Goal: Find contact information: Find contact information

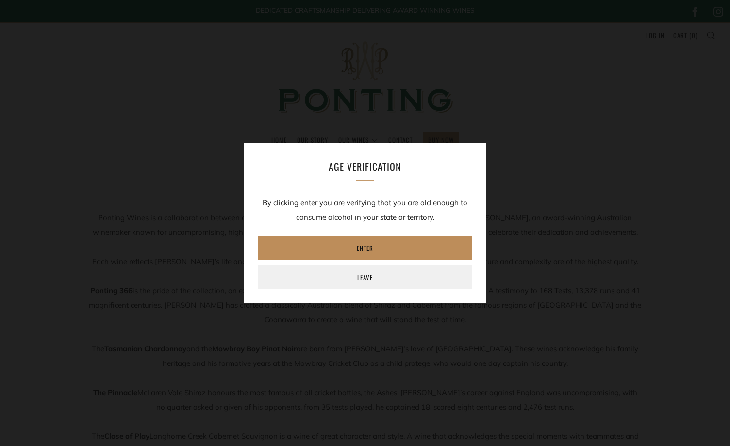
click at [371, 248] on link "Enter" at bounding box center [365, 247] width 214 height 23
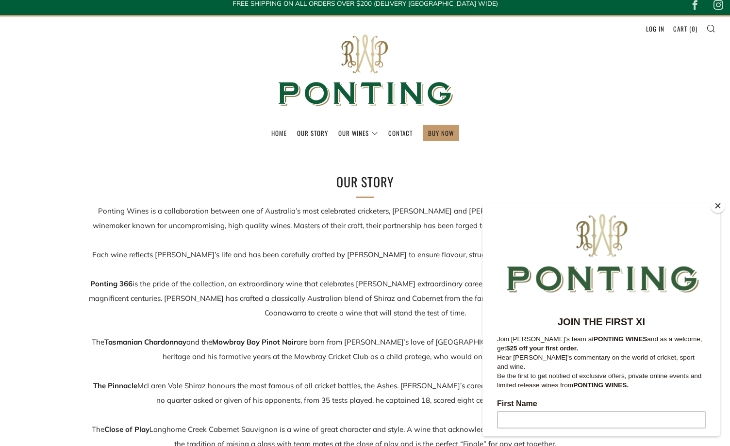
scroll to position [9, 0]
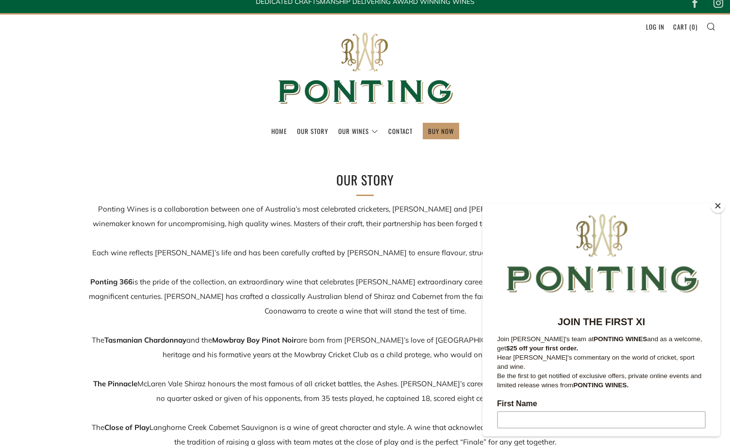
click at [719, 205] on button "Close" at bounding box center [717, 205] width 15 height 15
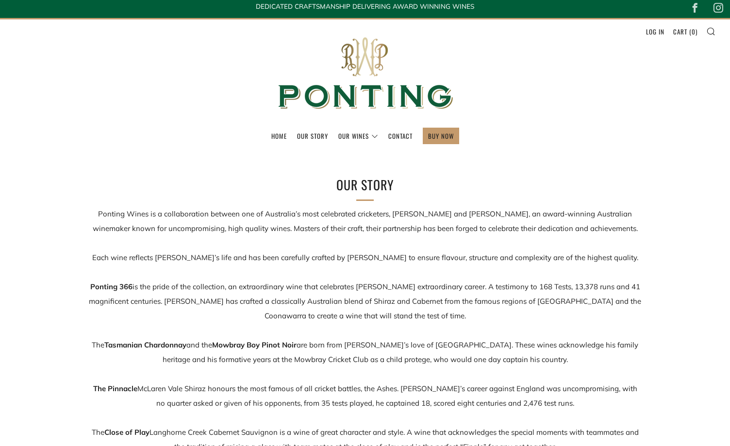
scroll to position [0, 0]
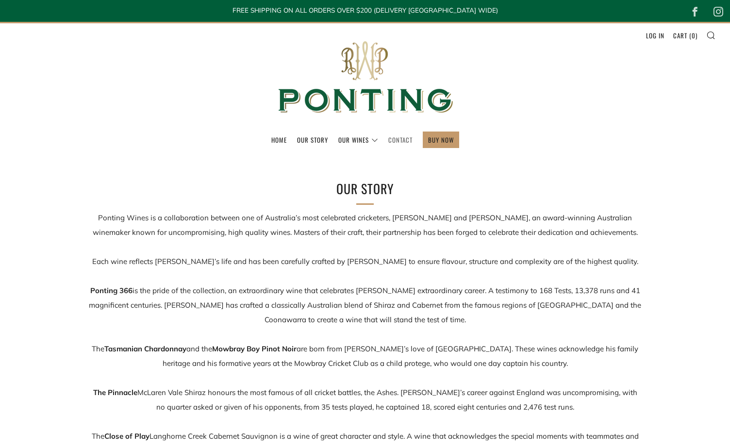
click at [400, 142] on link "Contact" at bounding box center [400, 140] width 24 height 16
